Goal: Find specific page/section: Find specific page/section

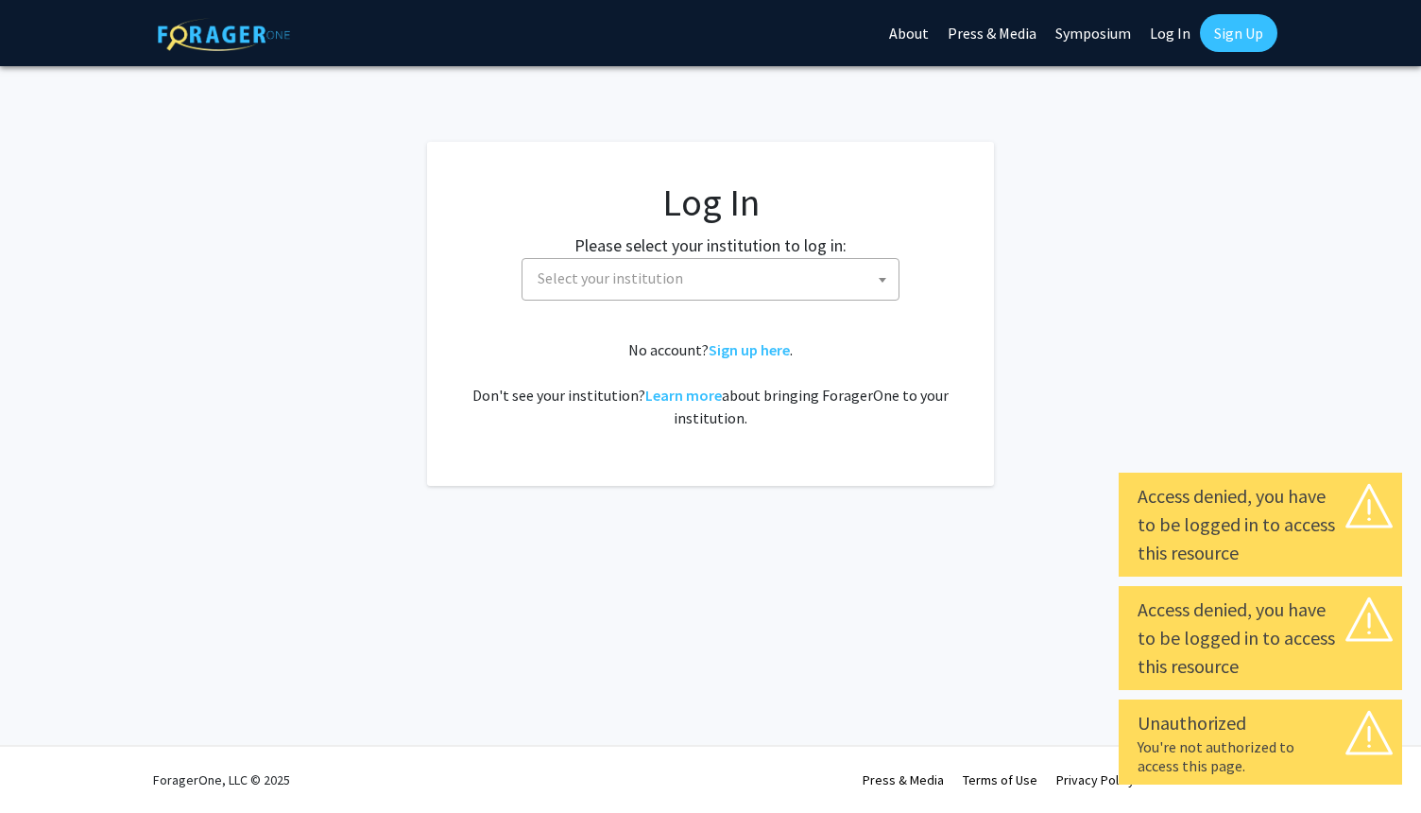
select select
click at [886, 269] on span at bounding box center [882, 280] width 19 height 42
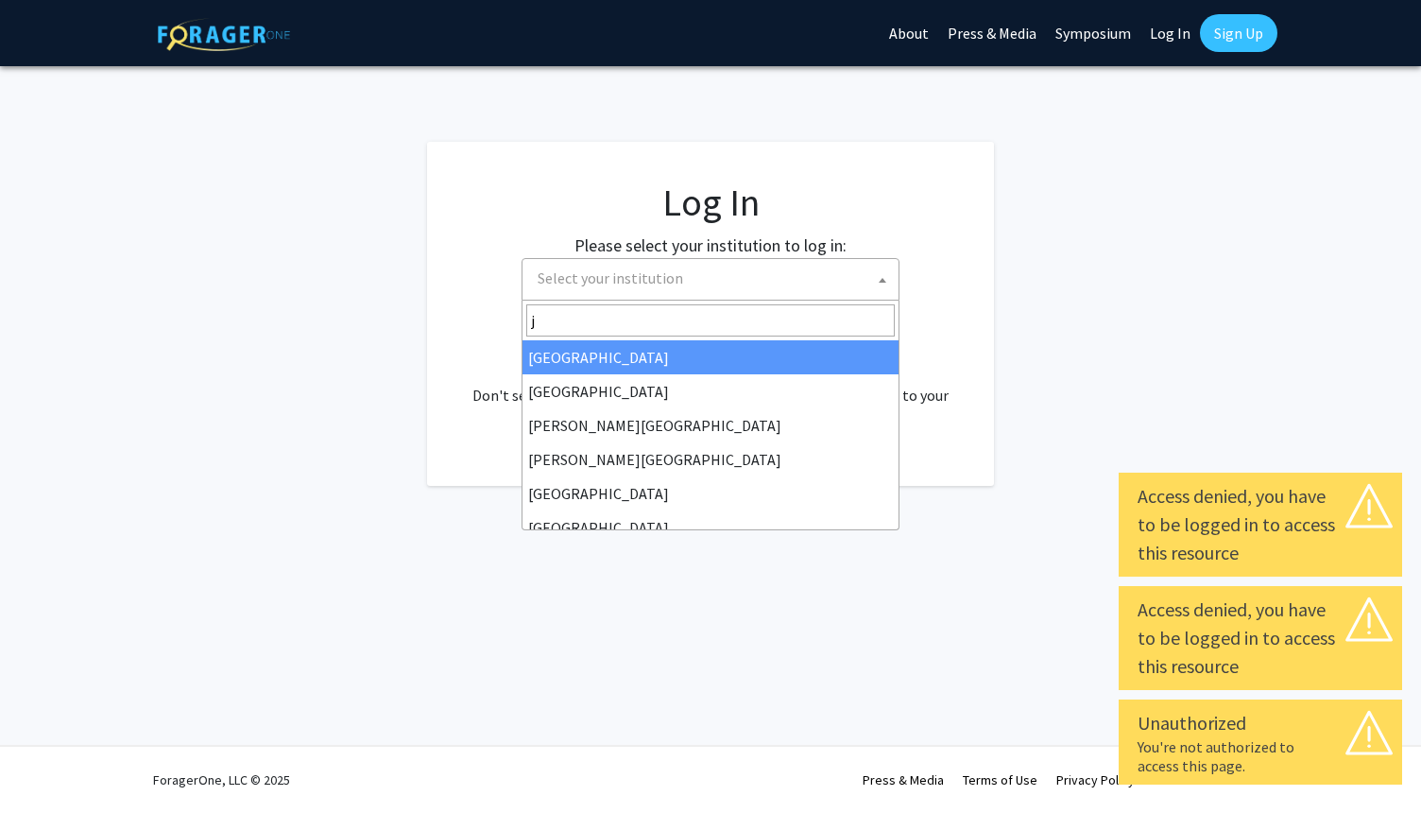
type input "jo"
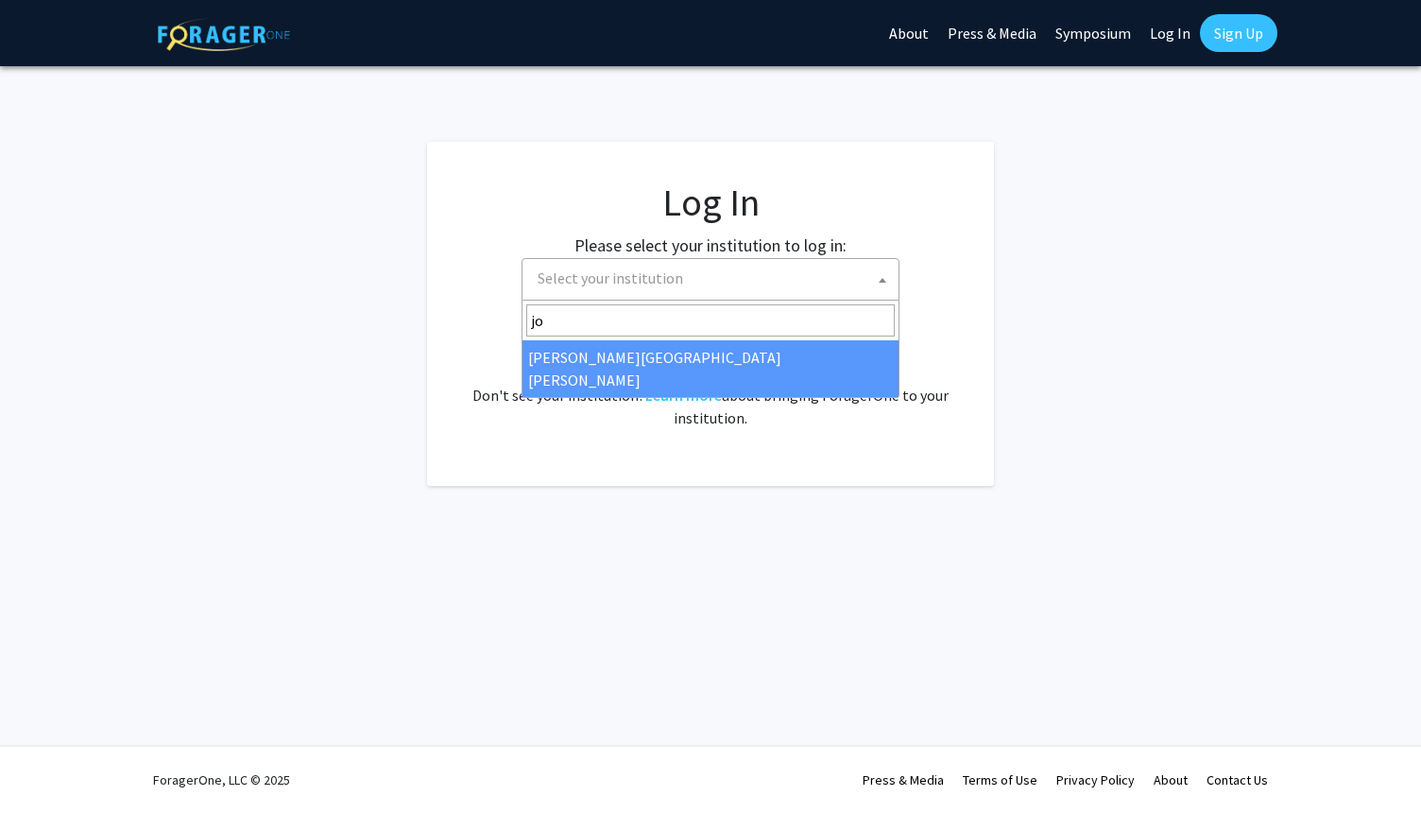
select select "1"
